Goal: Task Accomplishment & Management: Manage account settings

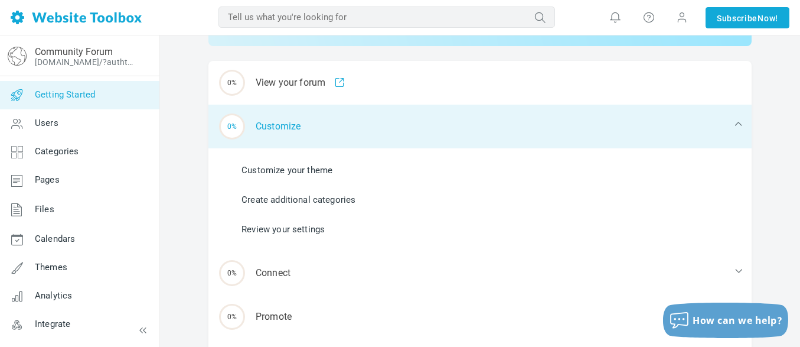
scroll to position [156, 0]
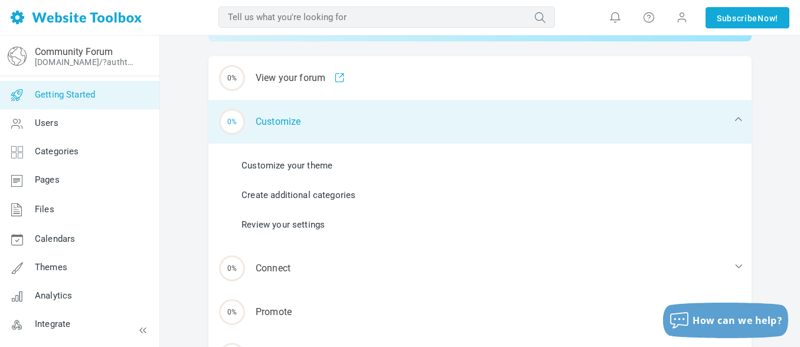
click at [293, 123] on div "0% Customize" at bounding box center [479, 122] width 543 height 44
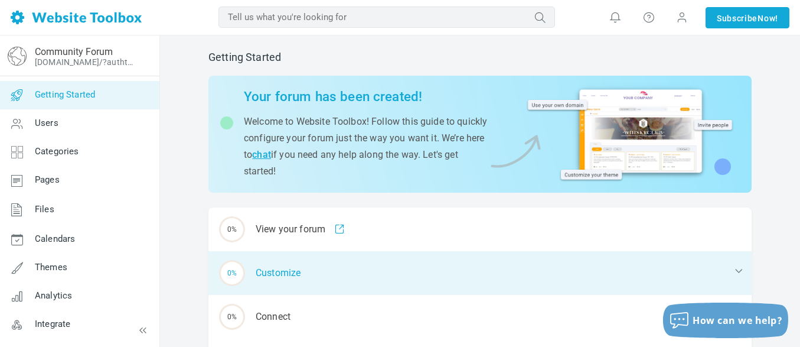
scroll to position [0, 0]
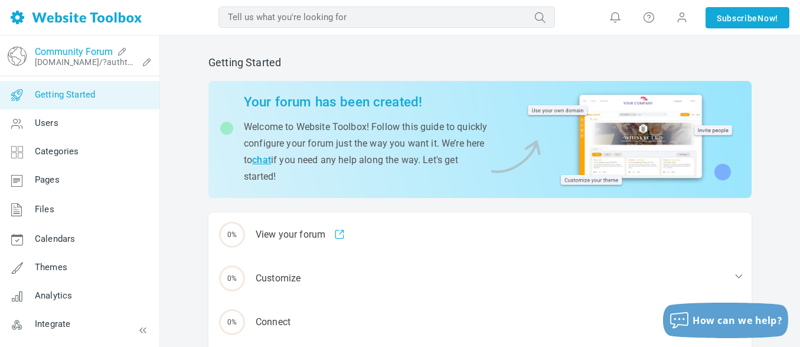
click at [100, 53] on link "Community Forum" at bounding box center [74, 51] width 78 height 11
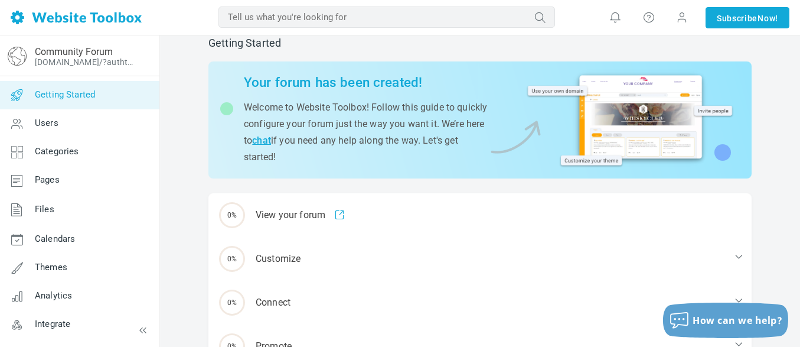
scroll to position [20, 0]
click at [148, 60] on icon at bounding box center [147, 61] width 19 height 9
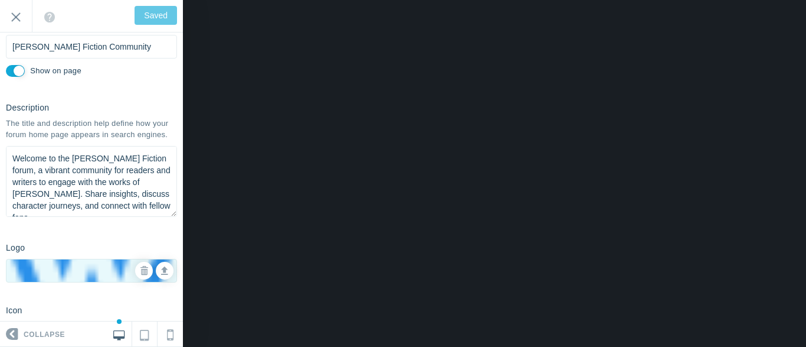
click at [139, 170] on textarea "Welcome to the [PERSON_NAME] Fiction forum, a vibrant community for readers and…" at bounding box center [91, 181] width 171 height 71
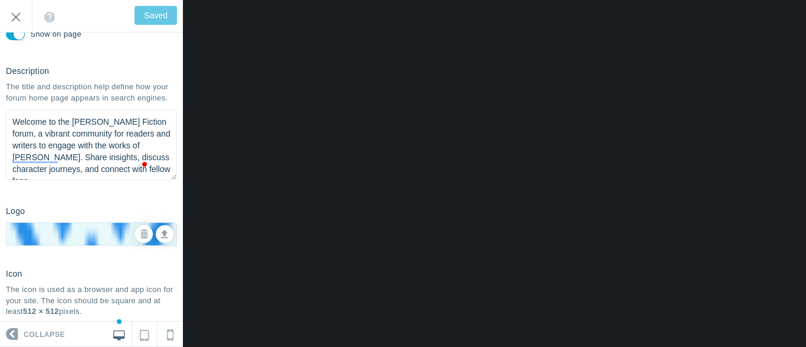
scroll to position [13, 0]
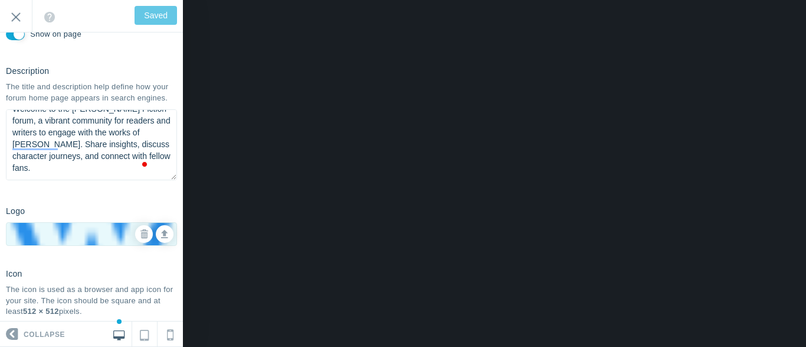
click at [113, 178] on textarea "Welcome to the Angelic Rodgers Fiction forum, a vibrant community for readers a…" at bounding box center [91, 144] width 171 height 71
type input "Save"
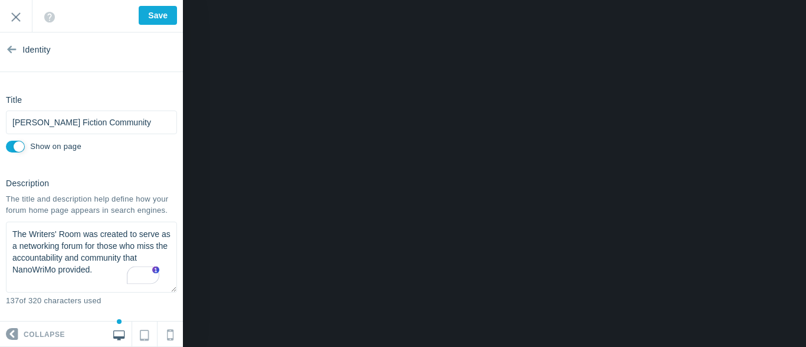
scroll to position [0, 0]
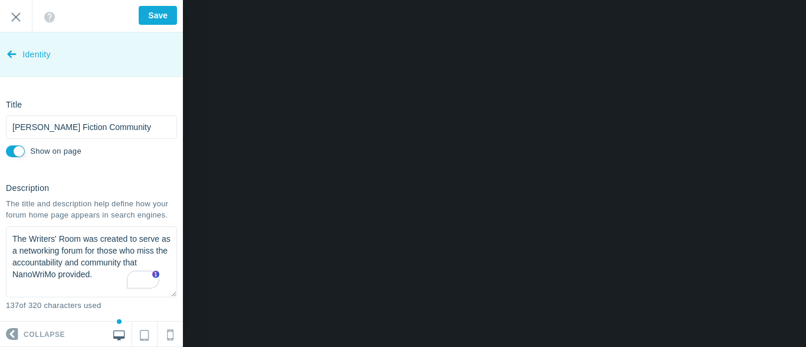
type textarea "The Writers' Room was created to serve as a networking forum for those who miss…"
click at [11, 52] on icon at bounding box center [11, 52] width 9 height 44
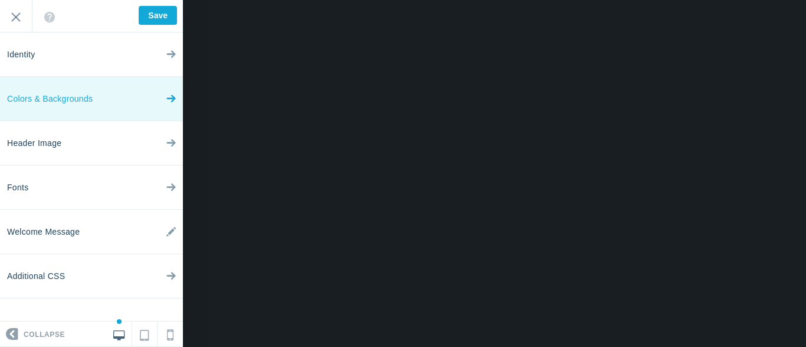
click at [136, 99] on link "Colors & Backgrounds" at bounding box center [91, 99] width 183 height 44
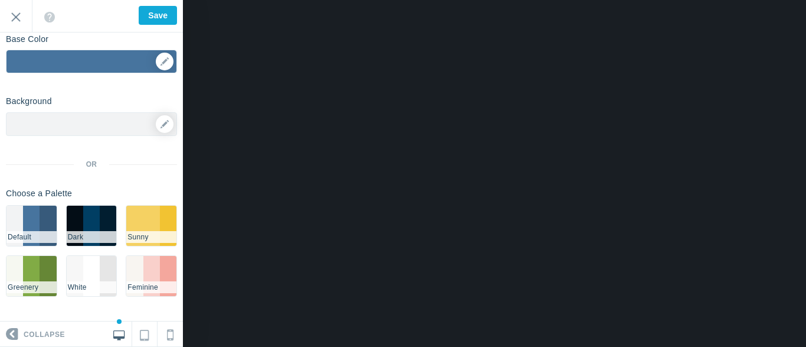
scroll to position [67, 0]
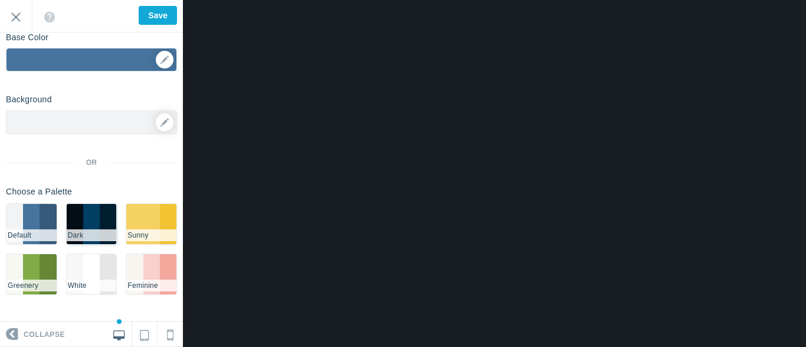
click at [84, 212] on li "#003e63" at bounding box center [91, 224] width 17 height 40
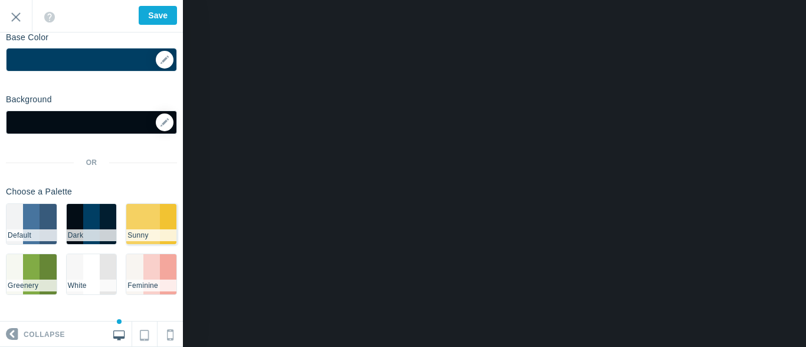
click at [150, 215] on li "#F5D162" at bounding box center [151, 224] width 17 height 40
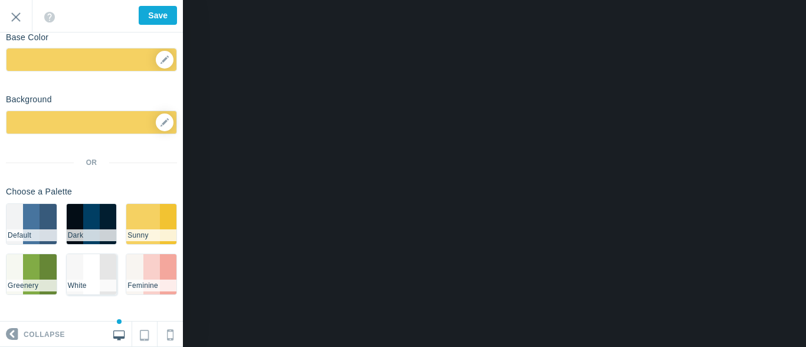
click at [92, 267] on li "#FFFFFF" at bounding box center [91, 274] width 17 height 40
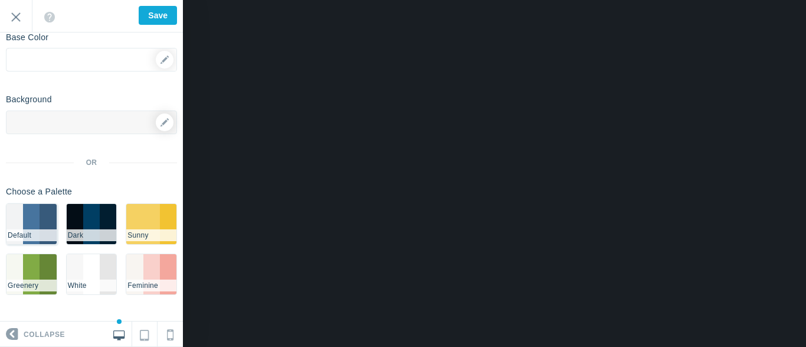
click at [30, 217] on li "#47749E" at bounding box center [31, 224] width 17 height 40
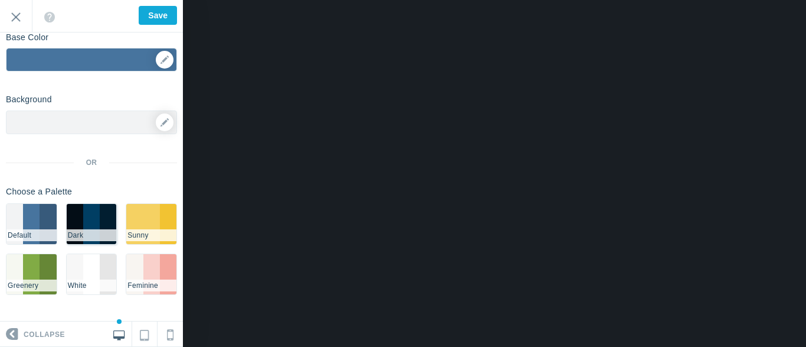
click at [89, 217] on li "#003e63" at bounding box center [91, 224] width 17 height 40
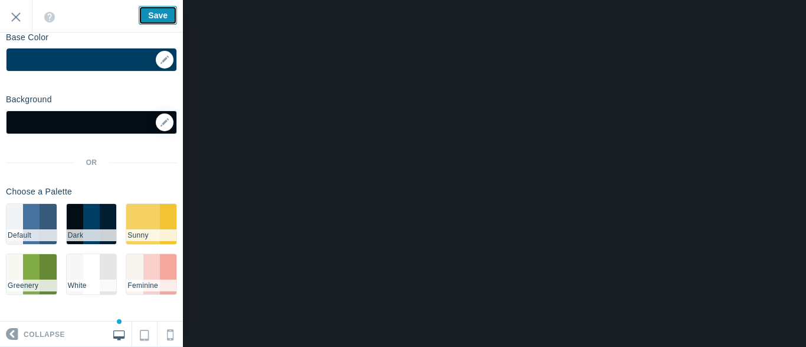
click at [166, 11] on input "Save" at bounding box center [158, 15] width 38 height 19
type input "Saved"
click at [19, 15] on input "Exit" at bounding box center [16, 16] width 32 height 32
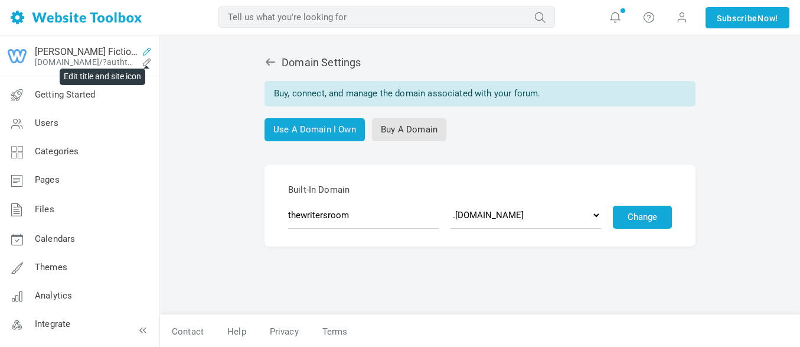
click at [143, 50] on icon at bounding box center [147, 51] width 19 height 9
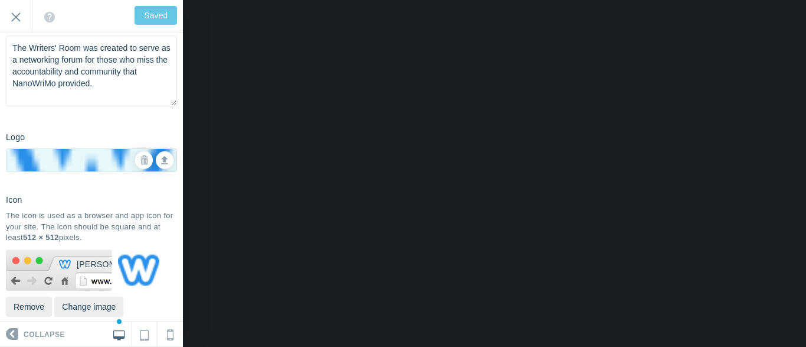
scroll to position [221, 0]
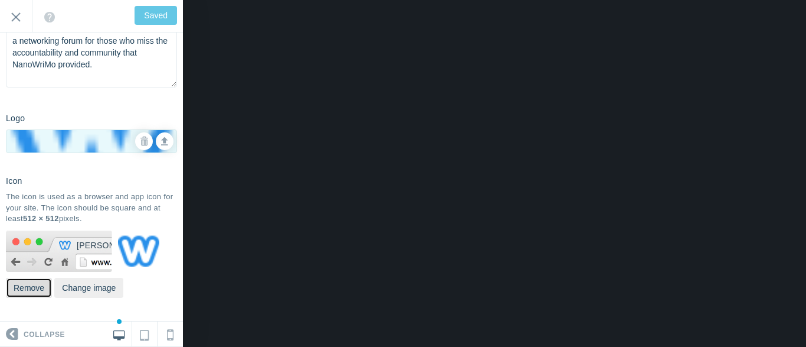
click at [34, 285] on button "Remove" at bounding box center [29, 287] width 46 height 20
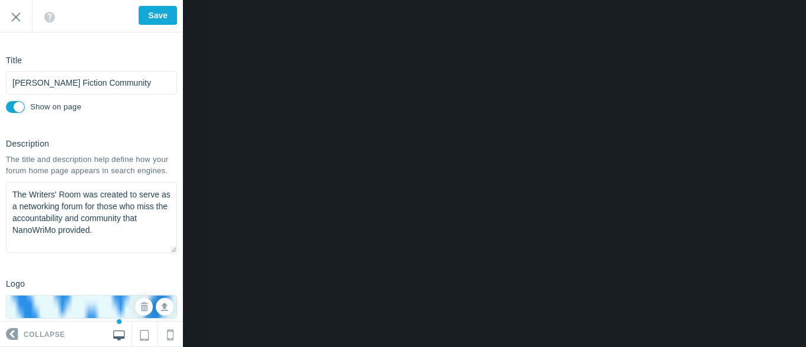
scroll to position [0, 0]
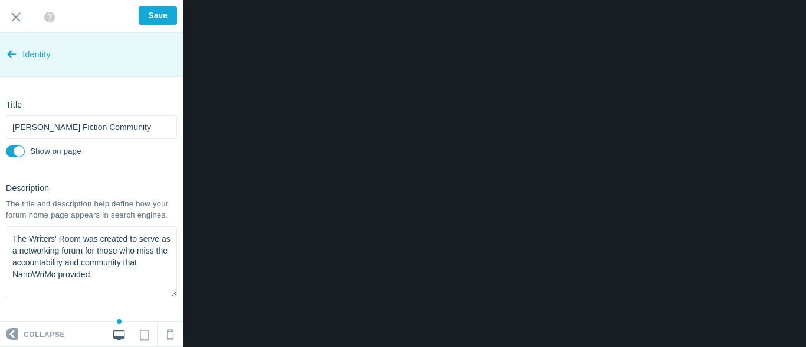
click at [9, 52] on icon at bounding box center [11, 52] width 9 height 44
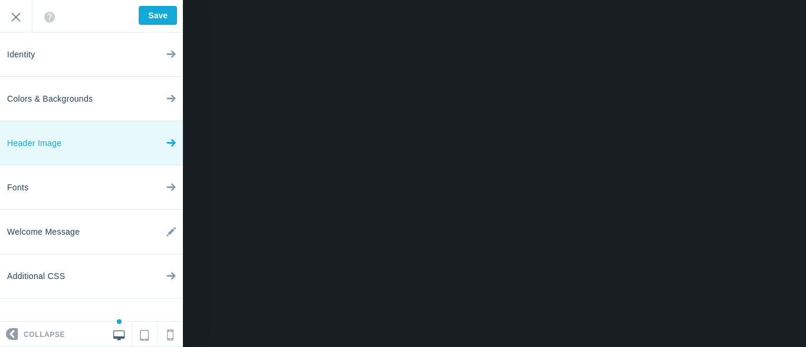
click at [130, 140] on link "Header Image" at bounding box center [91, 143] width 183 height 44
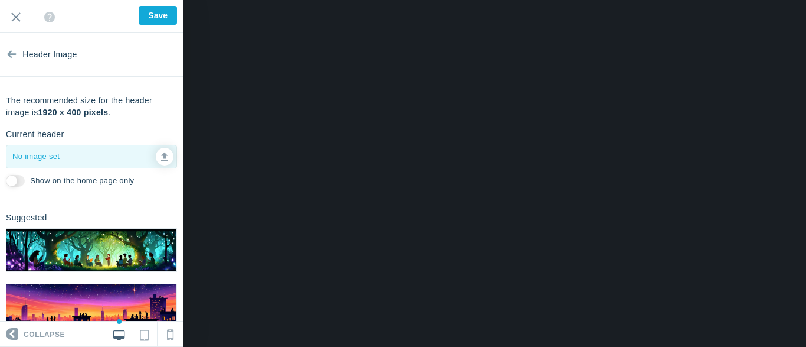
click at [117, 248] on img at bounding box center [91, 249] width 170 height 43
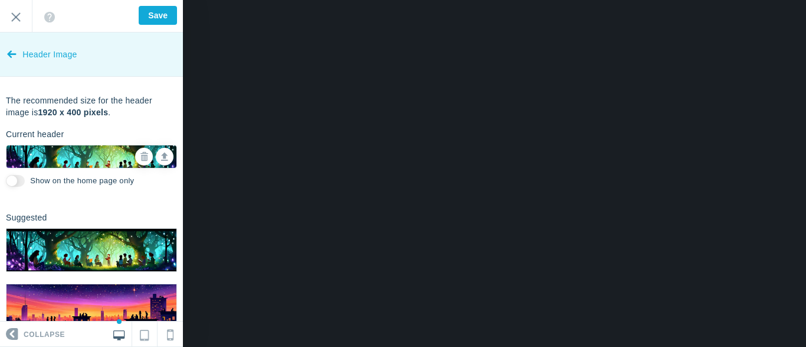
click at [25, 43] on span "Header Image" at bounding box center [49, 54] width 54 height 44
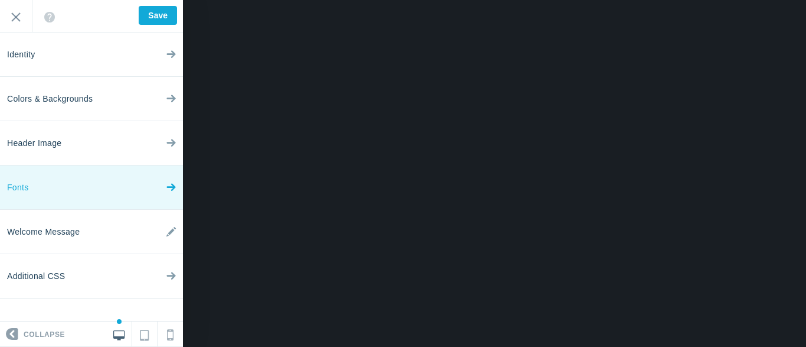
click at [115, 185] on link "Fonts" at bounding box center [91, 187] width 183 height 44
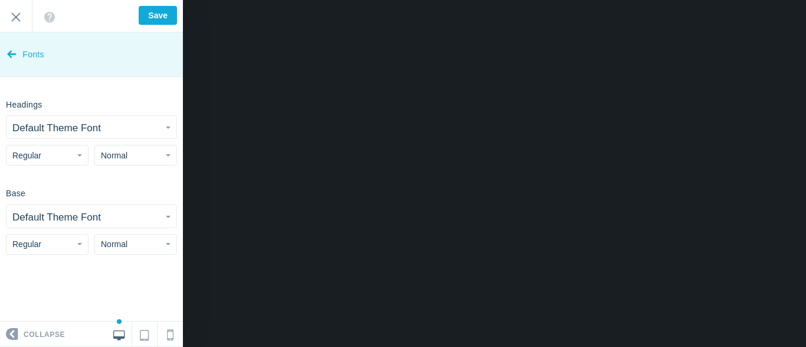
click at [9, 53] on icon at bounding box center [11, 52] width 9 height 44
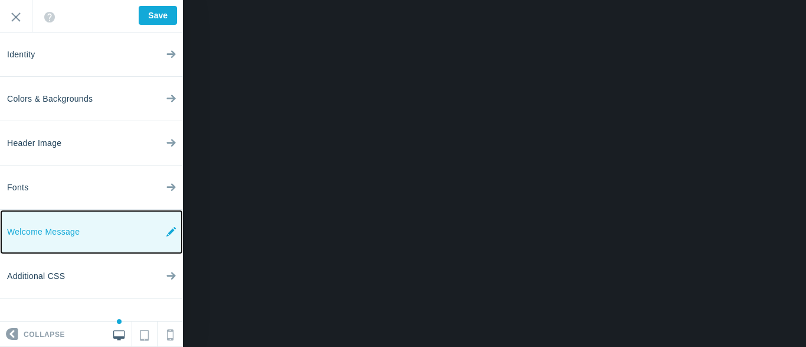
click at [120, 220] on link "Welcome Message" at bounding box center [91, 232] width 183 height 44
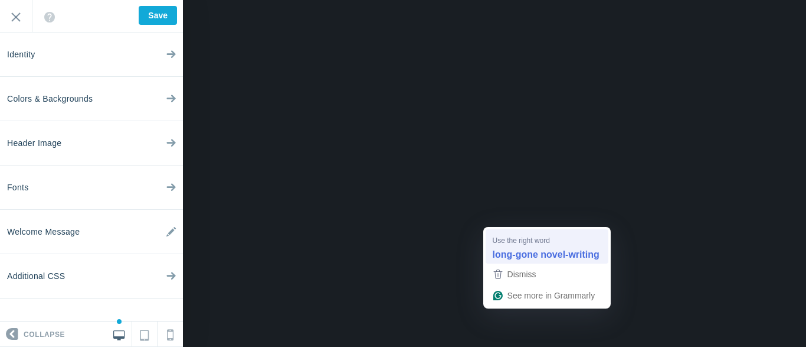
click at [548, 249] on strong "long-gone novel-writing" at bounding box center [546, 253] width 107 height 13
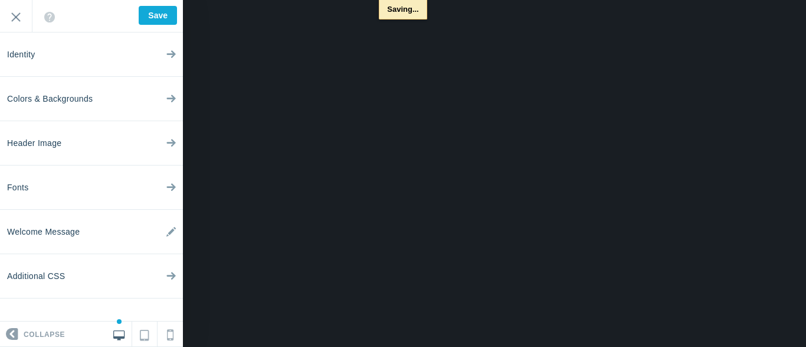
type input "Saved"
click at [50, 15] on icon at bounding box center [49, 17] width 11 height 11
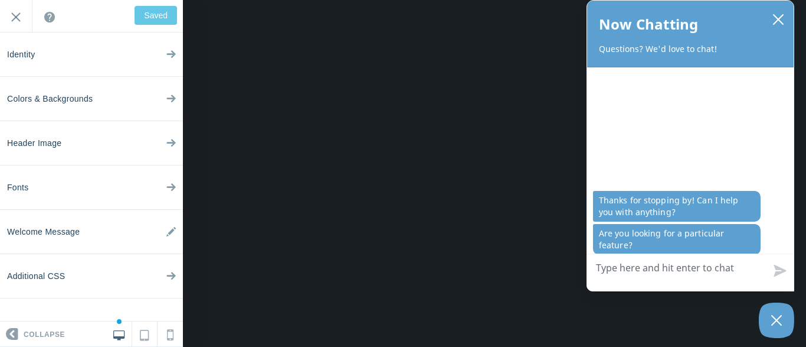
click at [50, 15] on icon at bounding box center [49, 17] width 11 height 11
click at [780, 15] on icon "close chatbox" at bounding box center [779, 20] width 12 height 12
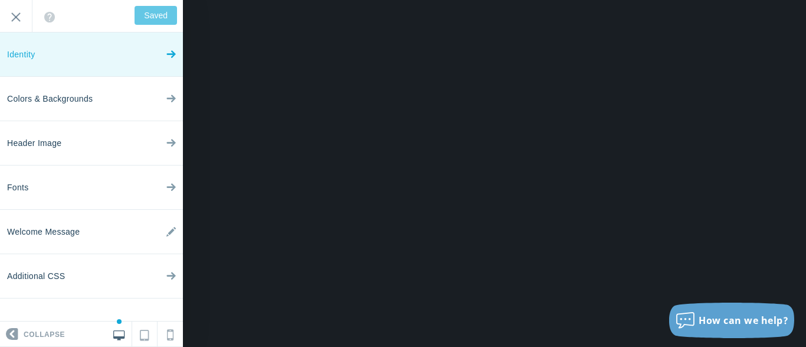
click at [47, 52] on link "Identity" at bounding box center [91, 54] width 183 height 44
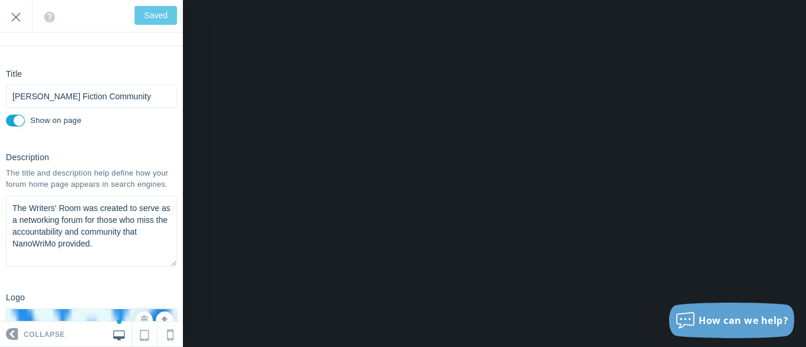
scroll to position [33, 0]
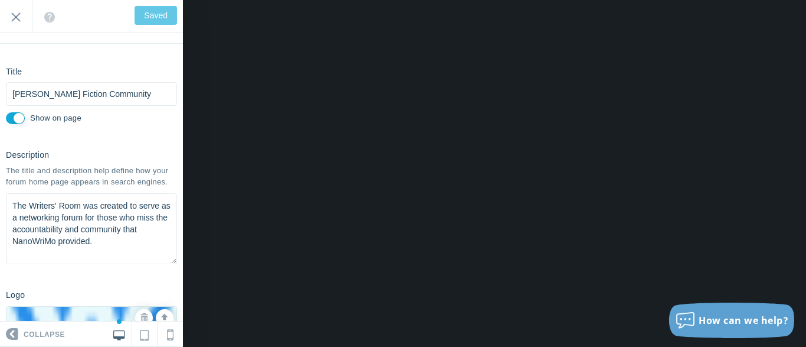
click at [12, 115] on input "Show on page" at bounding box center [15, 118] width 19 height 12
checkbox input "false"
type input "Save"
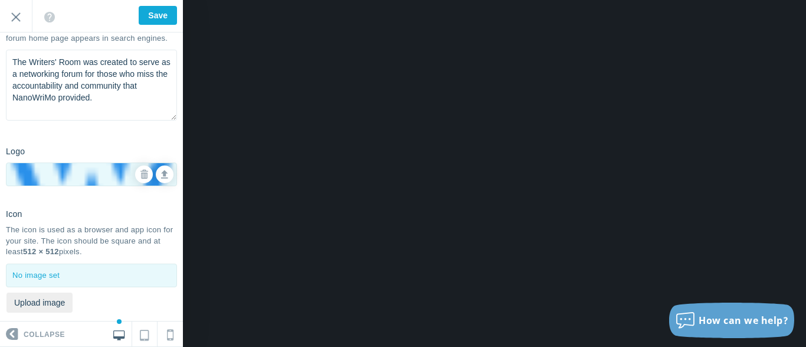
scroll to position [203, 0]
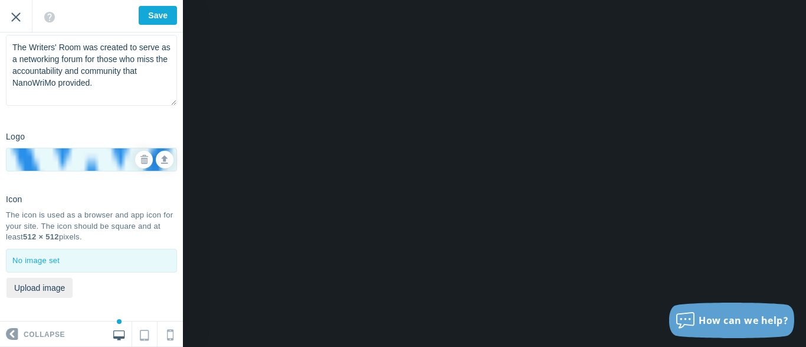
click at [17, 16] on input "Exit" at bounding box center [16, 16] width 32 height 32
click at [12, 16] on input "Exit" at bounding box center [16, 16] width 32 height 32
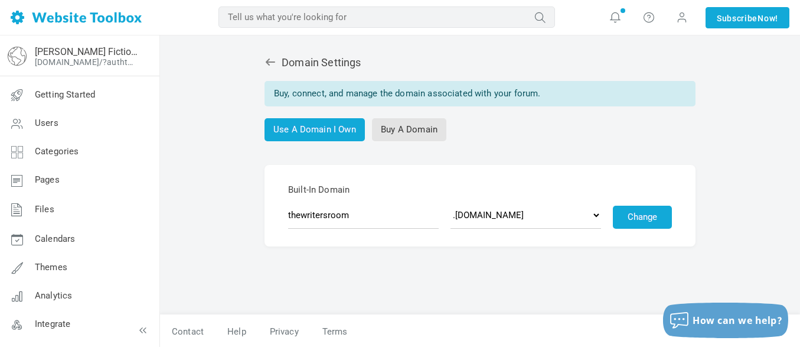
scroll to position [1, 0]
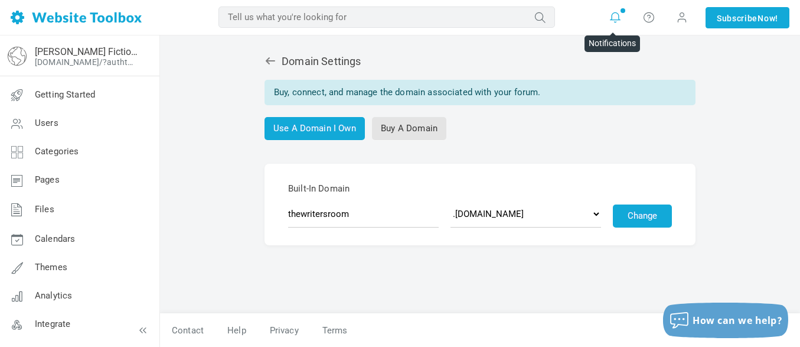
click at [612, 19] on icon at bounding box center [615, 17] width 12 height 13
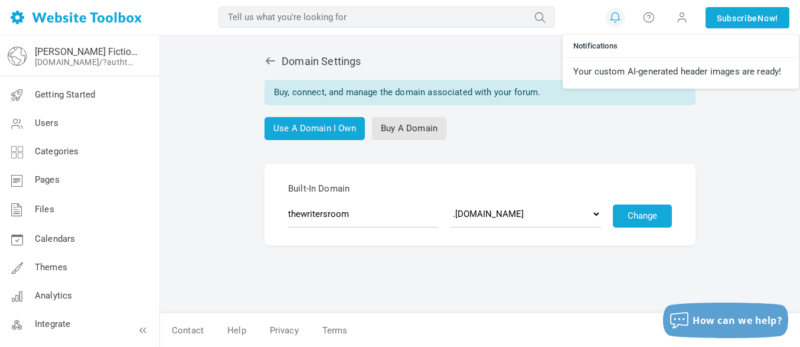
click at [612, 19] on icon at bounding box center [615, 17] width 12 height 13
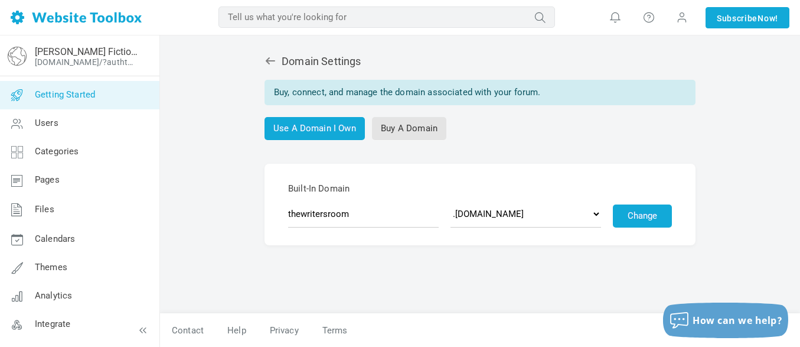
click at [54, 104] on link "Getting Started" at bounding box center [79, 95] width 160 height 28
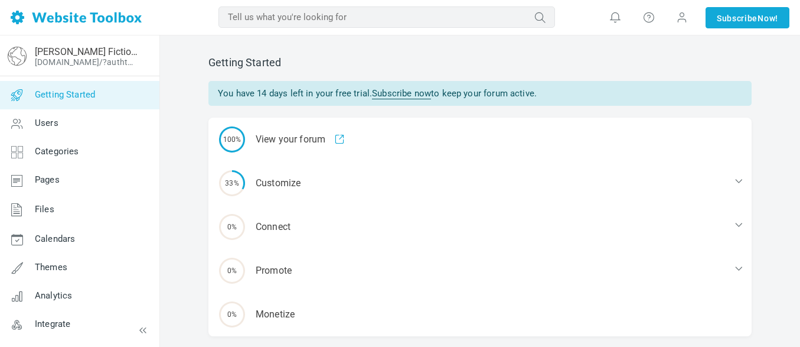
scroll to position [40, 0]
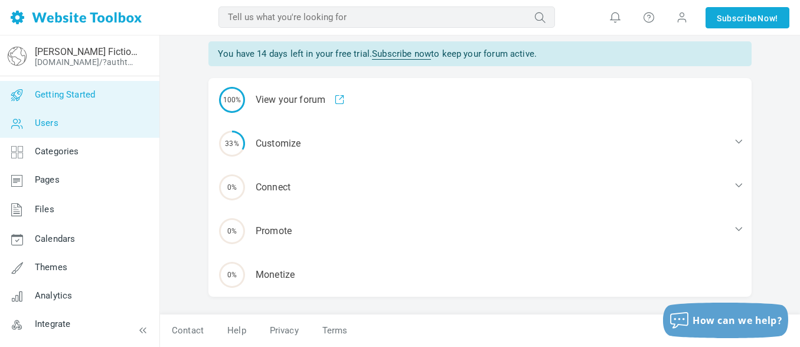
click at [74, 125] on link "Users" at bounding box center [79, 123] width 160 height 28
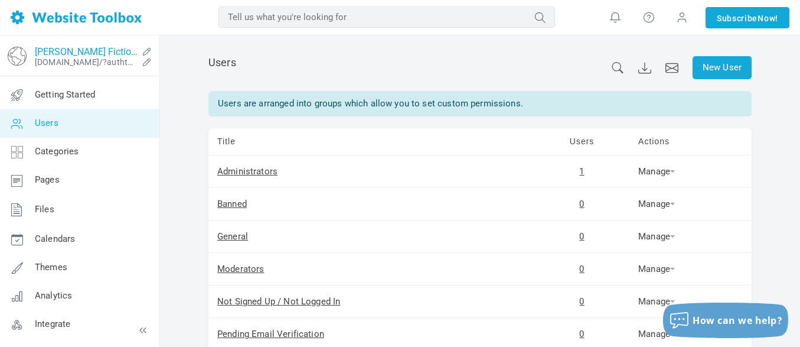
click at [130, 51] on link "[PERSON_NAME] Fiction Community" at bounding box center [86, 51] width 103 height 11
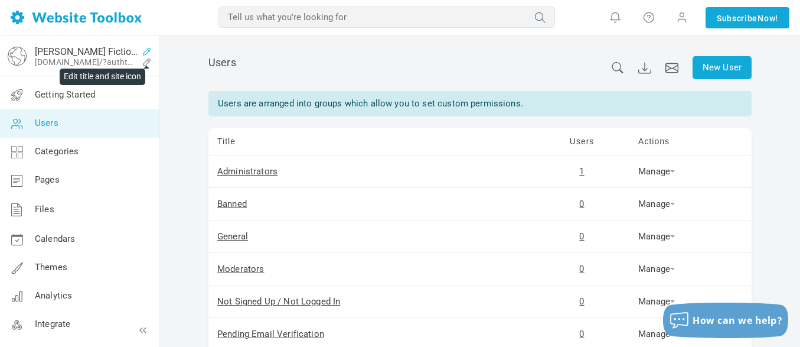
click at [144, 51] on icon at bounding box center [147, 51] width 19 height 9
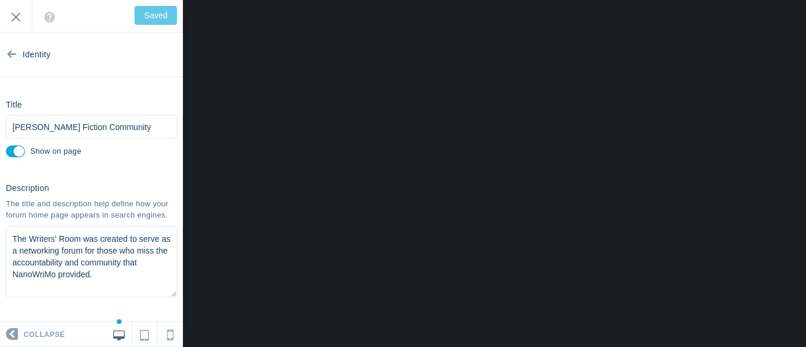
click at [11, 152] on input "Show on page" at bounding box center [15, 151] width 19 height 12
checkbox input "false"
click at [161, 17] on input "Save" at bounding box center [158, 15] width 38 height 19
type input "Saved"
click at [19, 16] on input "Exit" at bounding box center [16, 16] width 32 height 32
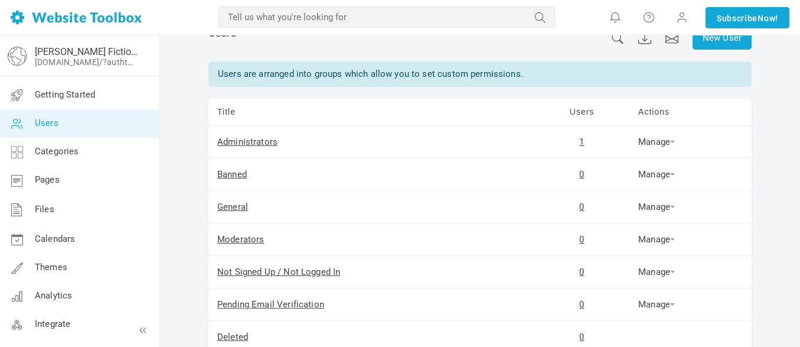
scroll to position [31, 0]
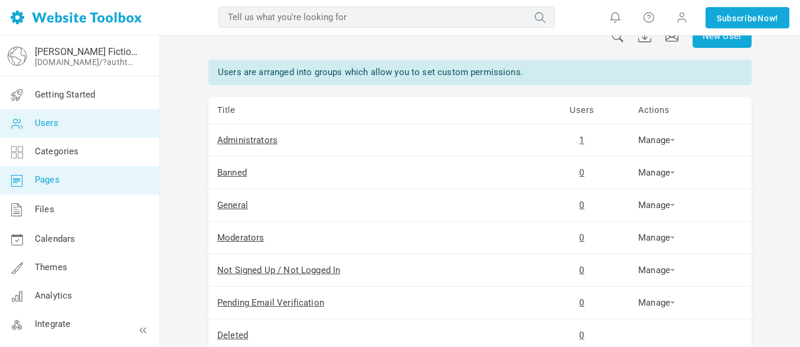
click at [41, 175] on span "Pages" at bounding box center [47, 179] width 25 height 11
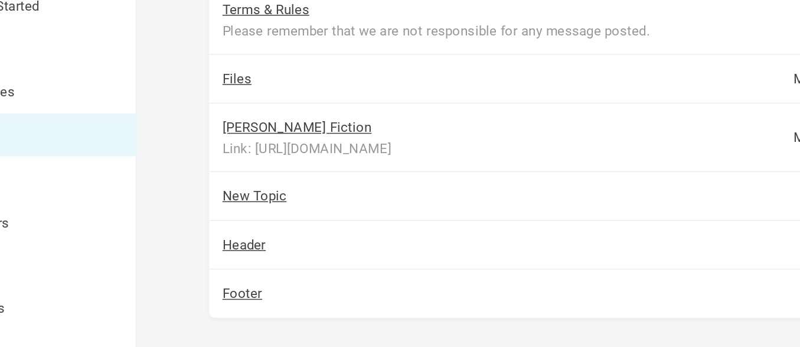
scroll to position [379, 0]
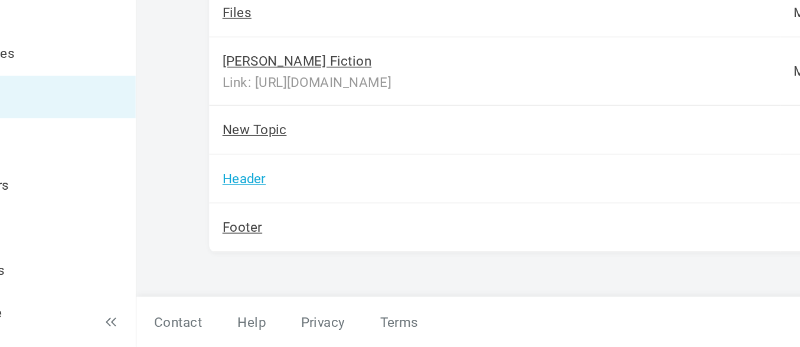
click at [240, 234] on link "Header" at bounding box center [231, 234] width 29 height 11
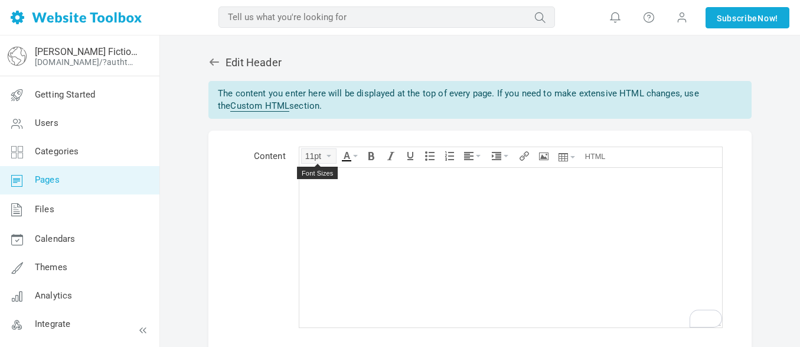
click at [328, 152] on button "11pt" at bounding box center [319, 156] width 34 height 14
click at [322, 202] on div "12px" at bounding box center [317, 208] width 34 height 17
click at [391, 155] on icon "Italic" at bounding box center [390, 155] width 9 height 9
click at [356, 153] on button "Text color" at bounding box center [349, 154] width 21 height 11
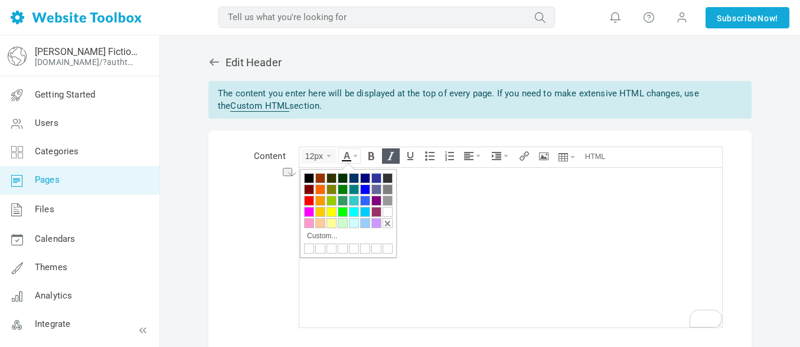
click at [377, 175] on div at bounding box center [376, 178] width 10 height 10
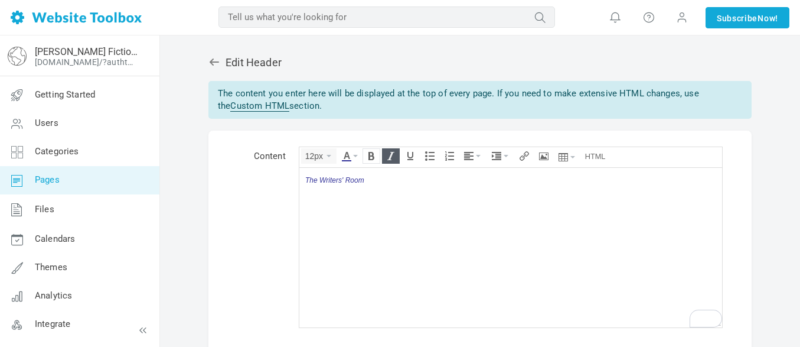
click at [368, 151] on icon "Bold" at bounding box center [371, 155] width 9 height 9
click at [328, 156] on icon "Font Sizes" at bounding box center [328, 156] width 5 height 2
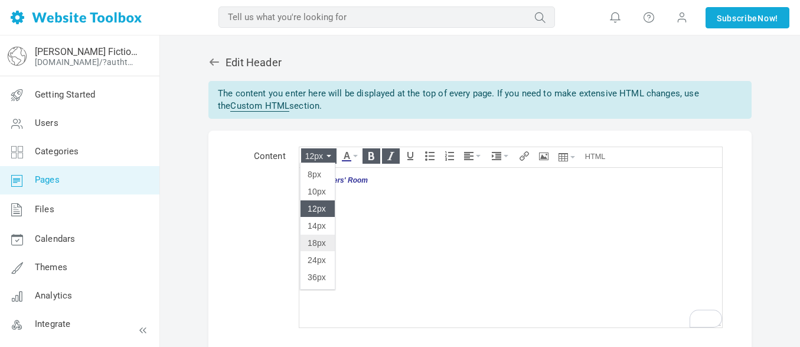
click at [329, 238] on div "18px" at bounding box center [317, 242] width 34 height 17
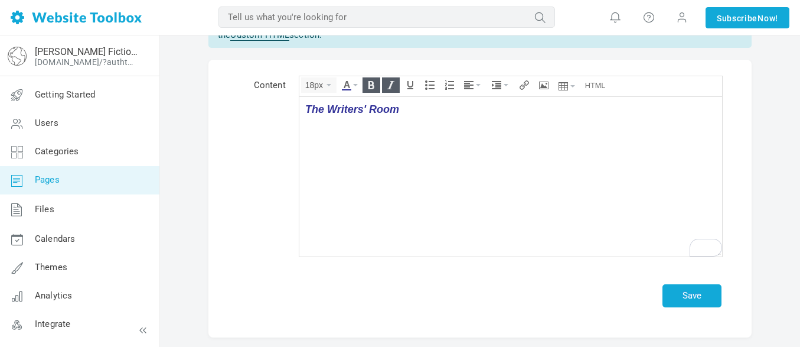
scroll to position [125, 0]
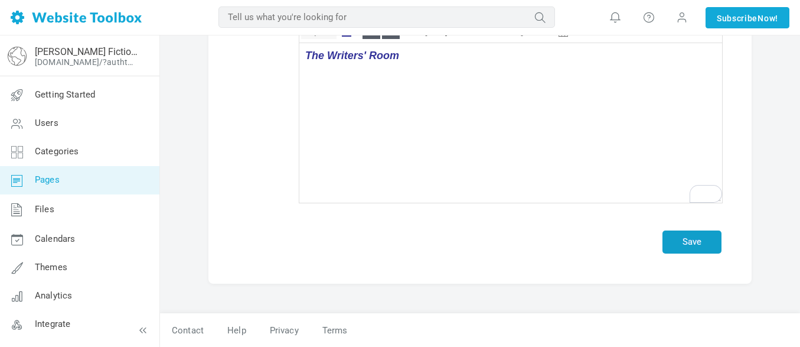
click at [696, 243] on button "Save" at bounding box center [691, 241] width 59 height 23
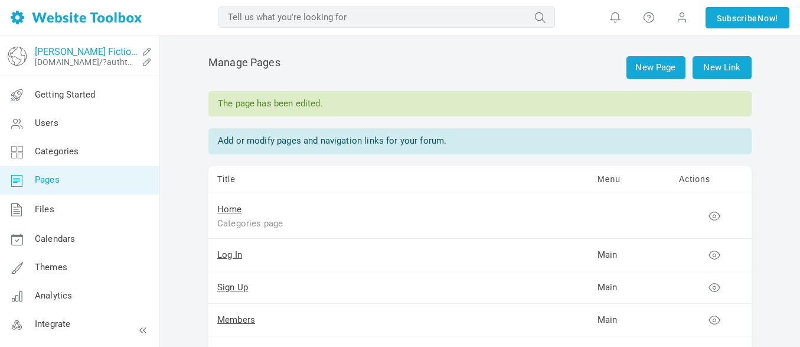
click at [79, 48] on link "[PERSON_NAME] Fiction Community" at bounding box center [86, 51] width 103 height 11
